Goal: Task Accomplishment & Management: Complete application form

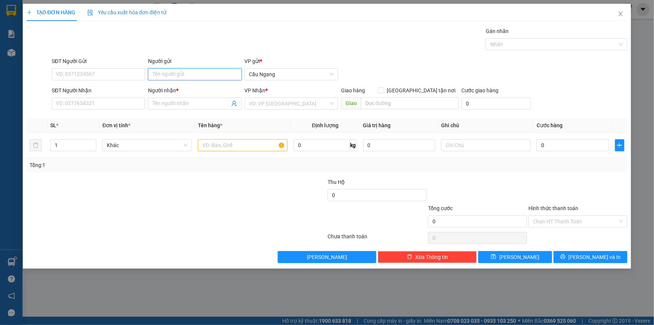
click at [173, 75] on input "Người gửi" at bounding box center [194, 74] width 93 height 12
click at [173, 74] on input "Người gửi" at bounding box center [194, 74] width 93 height 12
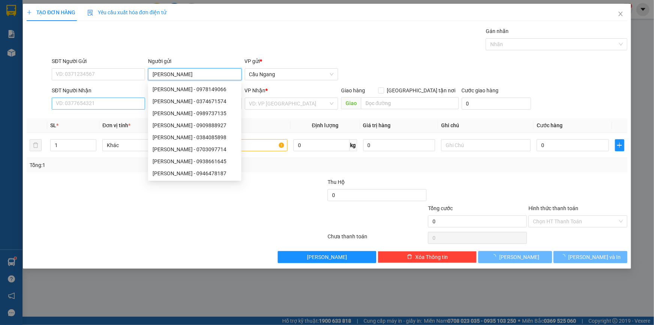
type input "[PERSON_NAME]"
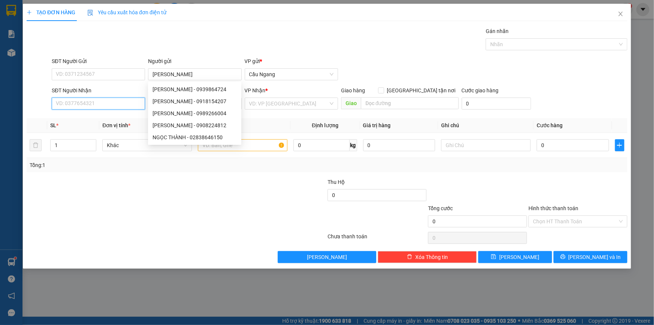
click at [111, 100] on input "SĐT Người Nhận" at bounding box center [98, 103] width 93 height 12
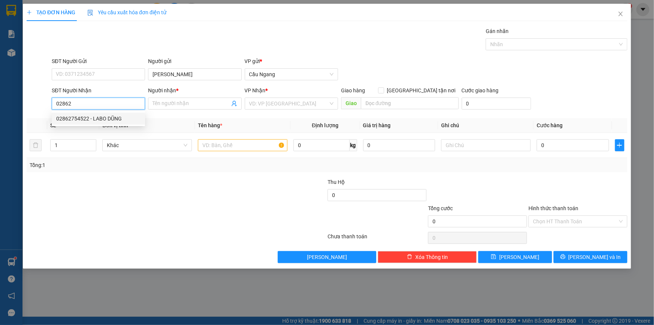
click at [109, 116] on div "02862754522 - LABO DŨNG" at bounding box center [98, 118] width 84 height 8
type input "02862754522"
type input "LABO DŨNG"
type input "02862754522"
click at [227, 144] on input "text" at bounding box center [243, 145] width 90 height 12
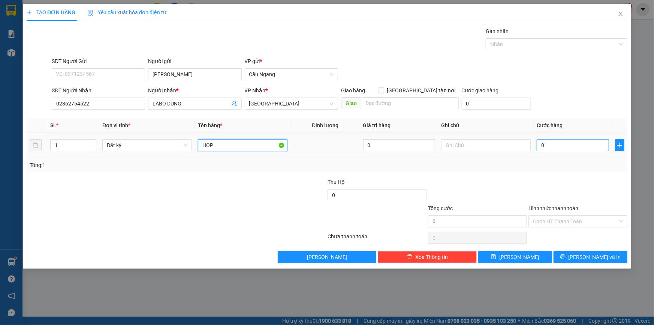
type input "HOP"
click at [559, 141] on input "0" at bounding box center [573, 145] width 72 height 12
type input "2"
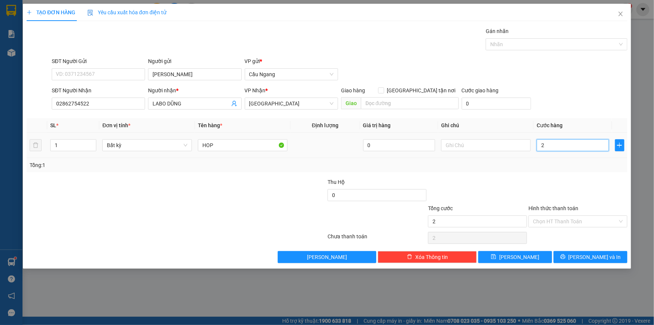
type input "20"
type input "200"
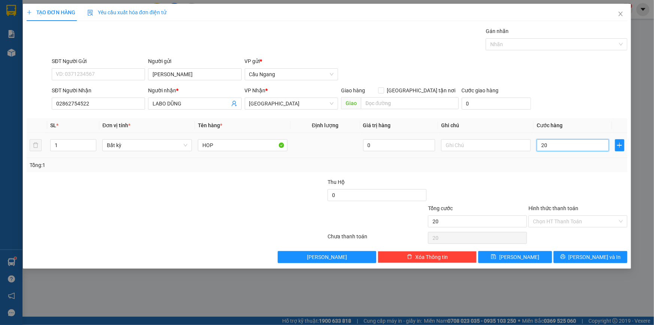
type input "200"
type input "2.000"
type input "20.000"
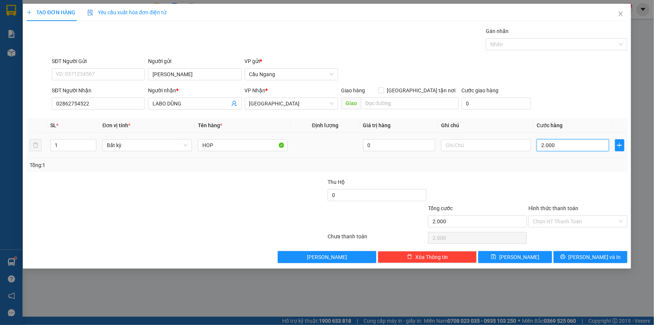
type input "20.000"
click at [574, 222] on input "Hình thức thanh toán" at bounding box center [575, 220] width 85 height 11
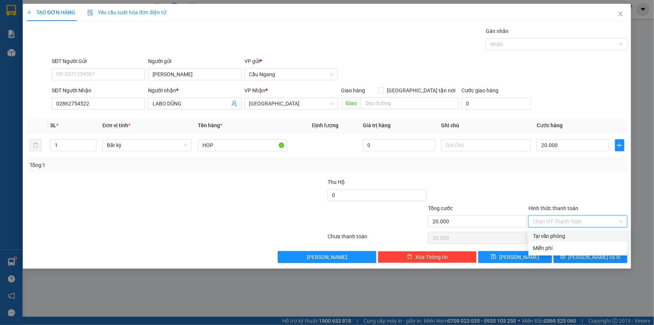
click at [564, 234] on div "Tại văn phòng" at bounding box center [578, 236] width 90 height 8
type input "0"
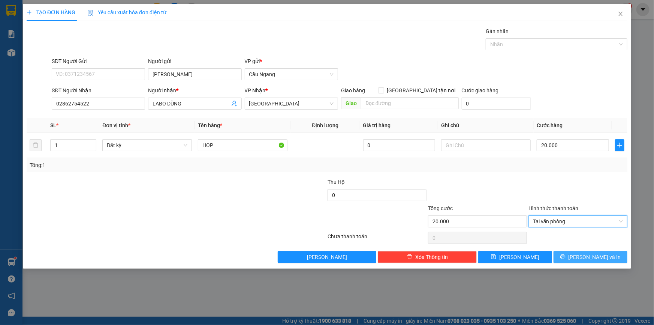
drag, startPoint x: 579, startPoint y: 254, endPoint x: 583, endPoint y: 251, distance: 5.4
click at [565, 254] on icon "printer" at bounding box center [562, 256] width 5 height 5
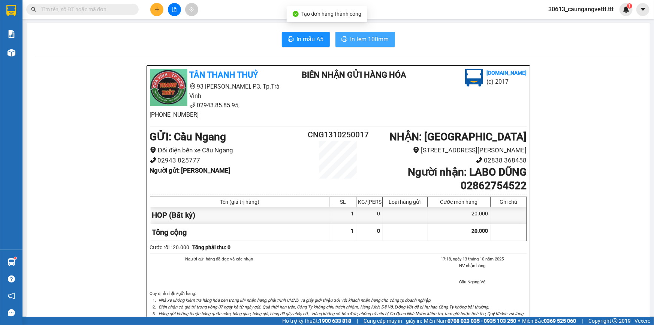
click at [352, 39] on span "In tem 100mm" at bounding box center [369, 38] width 39 height 9
click at [159, 12] on icon "plus" at bounding box center [156, 9] width 5 height 5
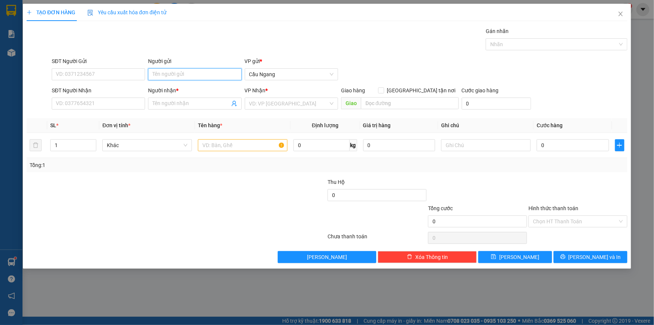
click at [188, 74] on input "Người gửi" at bounding box center [194, 74] width 93 height 12
type input "NK SAI GÒN"
click at [130, 102] on input "SĐT Người Nhận" at bounding box center [98, 103] width 93 height 12
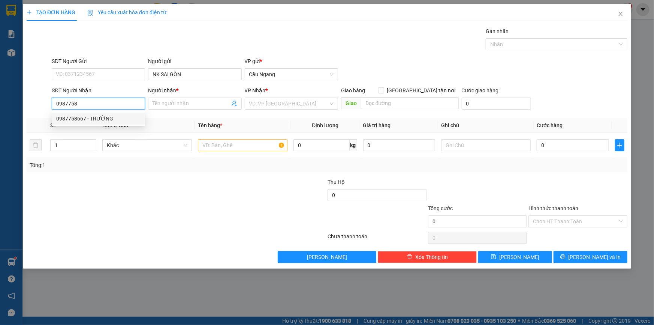
click at [115, 120] on div "0987758667 - TRƯỜNG" at bounding box center [98, 118] width 84 height 8
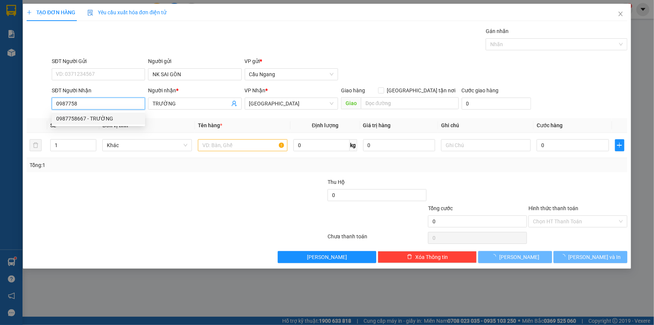
type input "0987758667"
type input "TRƯỜNG"
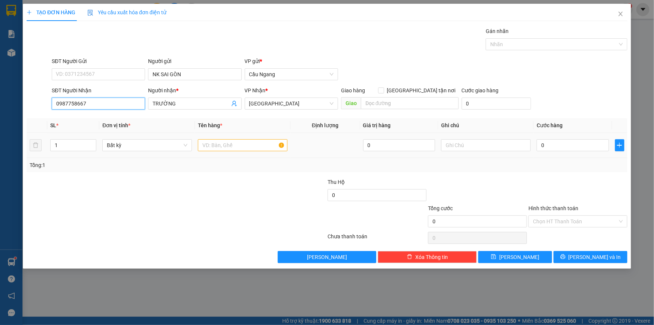
type input "0987758667"
click at [240, 148] on input "text" at bounding box center [243, 145] width 90 height 12
type input "HOP"
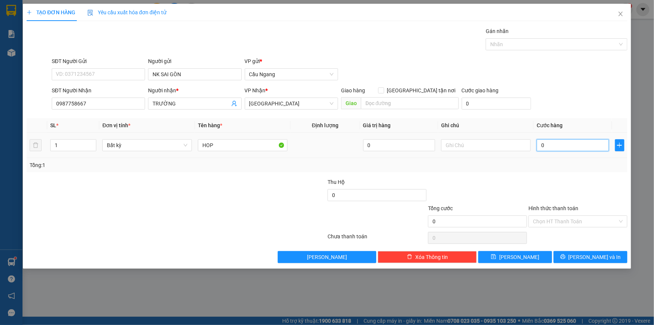
click at [568, 146] on input "0" at bounding box center [573, 145] width 72 height 12
type input "2"
type input "20"
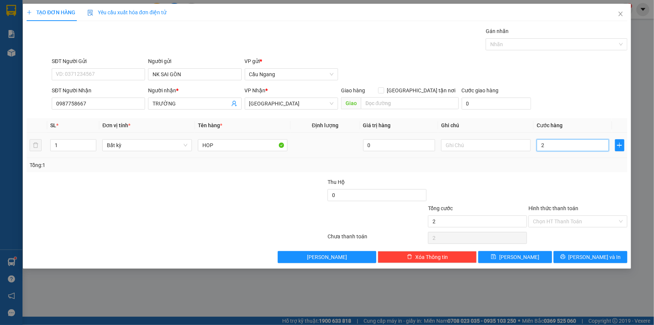
type input "20"
type input "200"
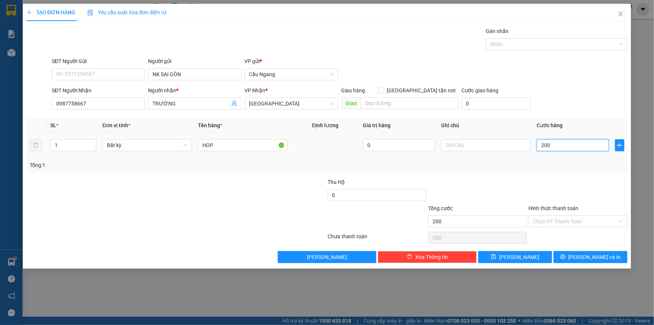
type input "2.000"
type input "200.002"
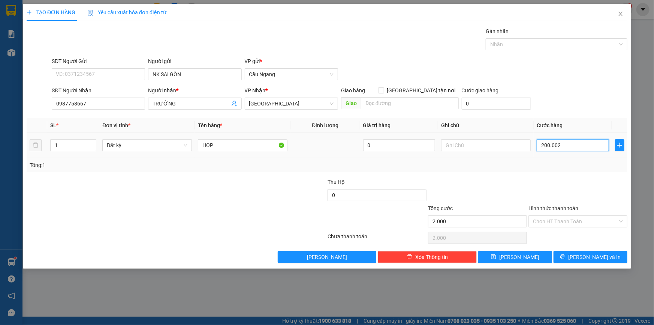
type input "200.002"
type input "20.000"
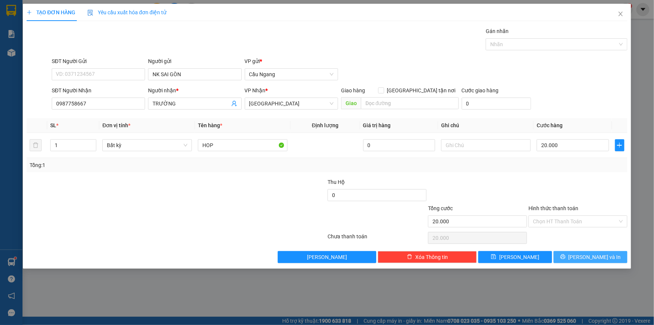
click at [593, 258] on span "[PERSON_NAME] và In" at bounding box center [594, 257] width 52 height 8
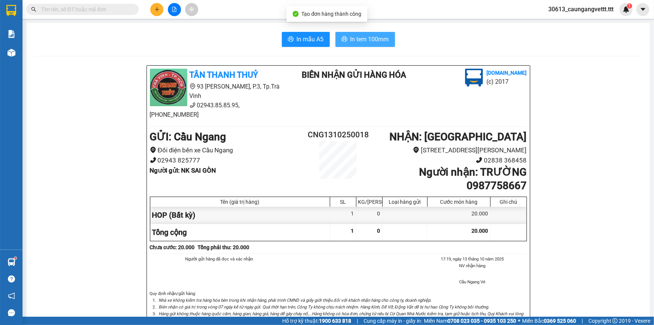
click at [359, 42] on span "In tem 100mm" at bounding box center [369, 38] width 39 height 9
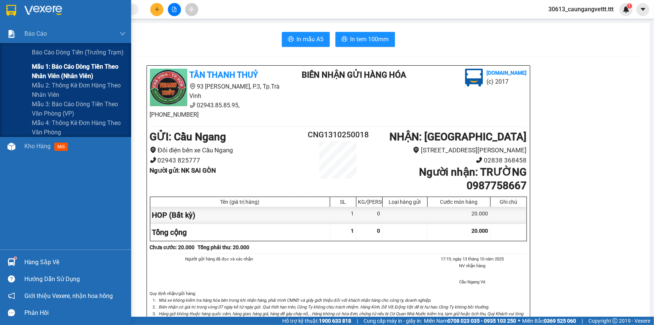
click at [68, 72] on span "Mẫu 1: Báo cáo dòng tiền theo nhân viên (nhân viên)" at bounding box center [79, 71] width 94 height 19
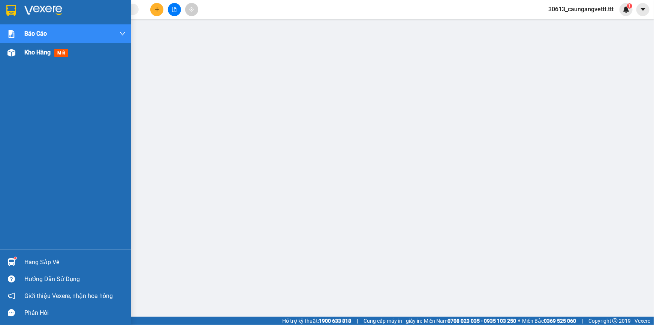
click at [28, 53] on span "Kho hàng" at bounding box center [37, 52] width 26 height 7
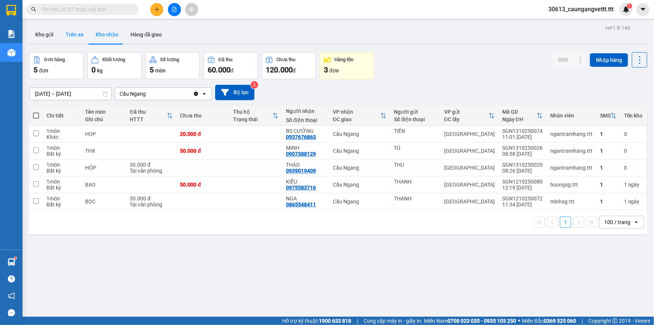
click at [77, 32] on button "Trên xe" at bounding box center [75, 34] width 30 height 18
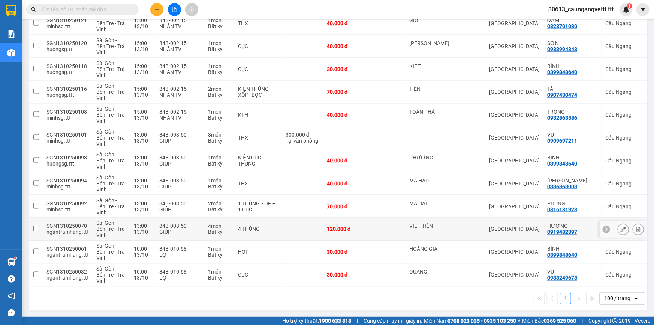
scroll to position [504, 0]
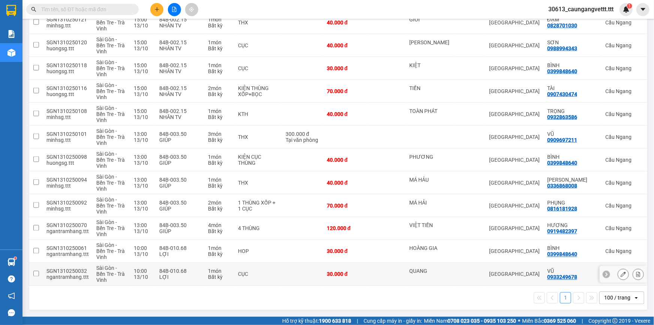
click at [636, 272] on icon at bounding box center [638, 273] width 5 height 5
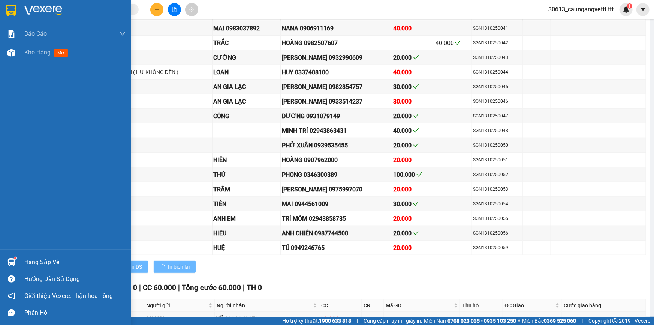
scroll to position [475, 0]
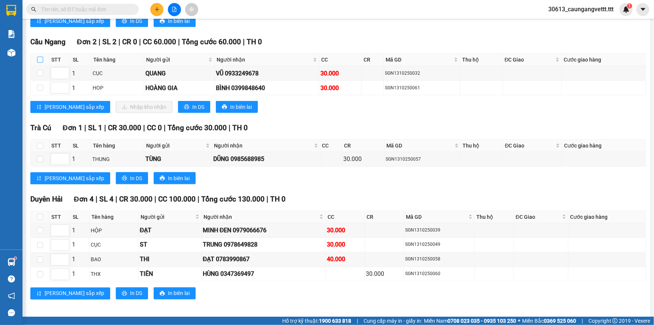
click at [37, 57] on input "checkbox" at bounding box center [40, 60] width 6 height 6
checkbox input "true"
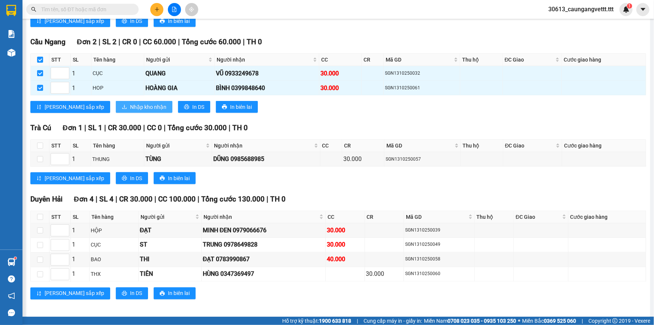
click at [116, 101] on button "Nhập kho nhận" at bounding box center [144, 107] width 57 height 12
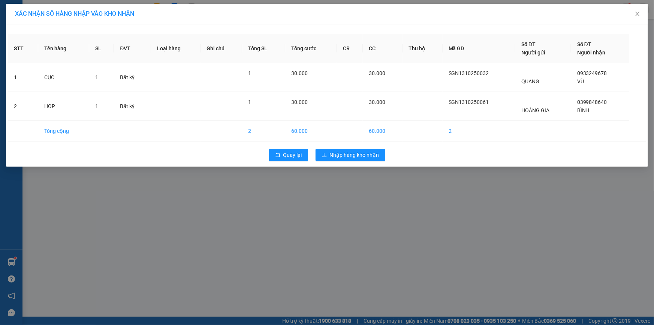
click at [341, 166] on div "XÁC NHẬN SỐ HÀNG NHẬP VÀO KHO NHẬN STT Tên hàng SL ĐVT Loại hàng Ghi chú Tổng S…" at bounding box center [327, 162] width 654 height 325
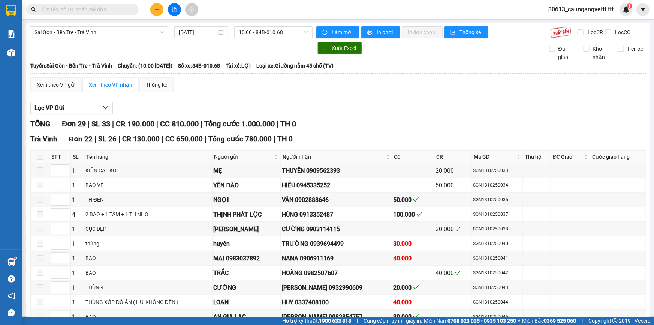
click at [342, 153] on span "Người nhận" at bounding box center [334, 157] width 102 height 8
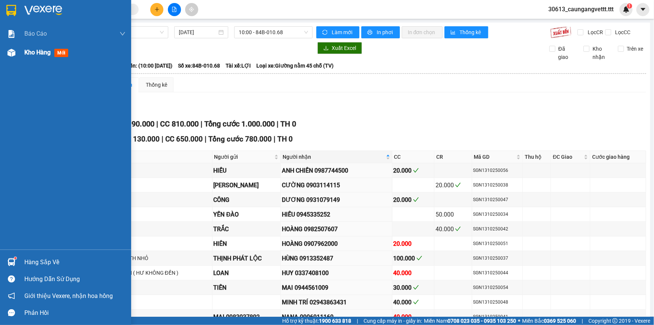
click at [28, 52] on span "Kho hàng" at bounding box center [37, 52] width 26 height 7
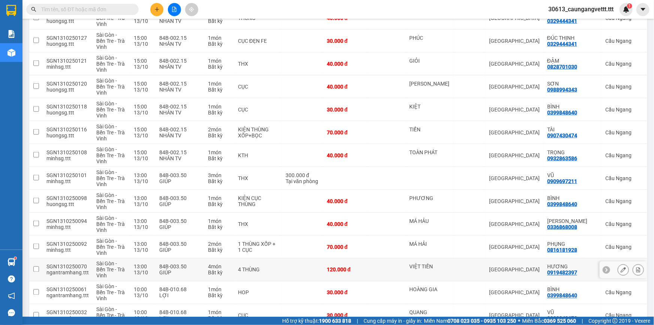
scroll to position [504, 0]
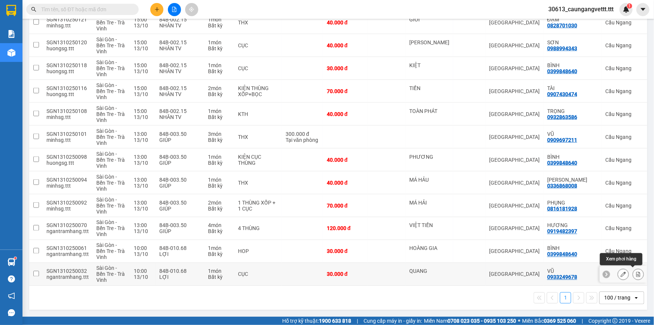
click at [636, 272] on icon at bounding box center [638, 273] width 5 height 5
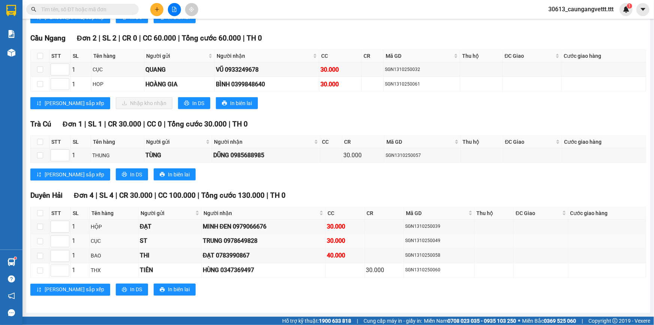
scroll to position [475, 0]
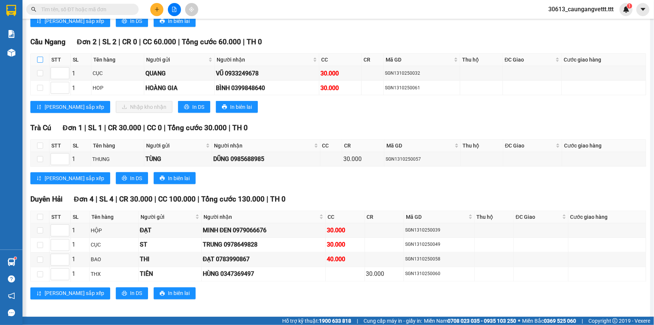
click at [38, 57] on input "checkbox" at bounding box center [40, 60] width 6 height 6
checkbox input "true"
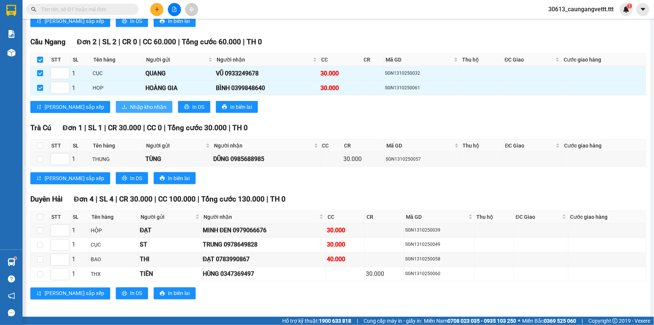
click at [116, 101] on button "Nhập kho nhận" at bounding box center [144, 107] width 57 height 12
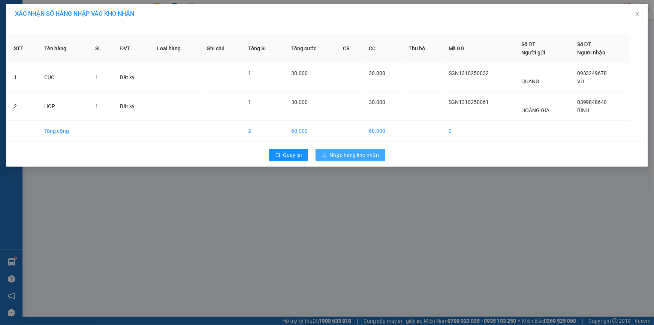
click at [338, 154] on span "Nhập hàng kho nhận" at bounding box center [354, 155] width 49 height 8
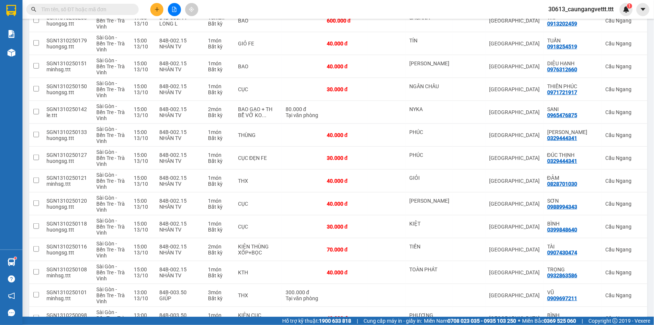
scroll to position [458, 0]
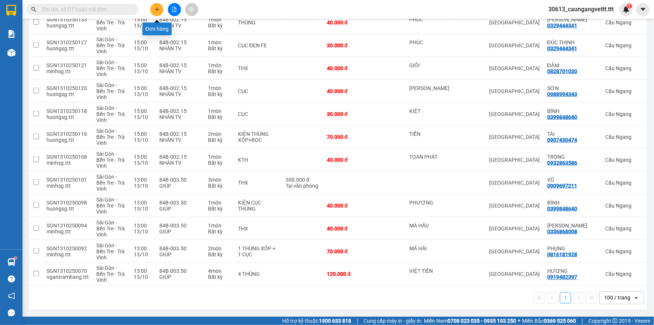
click at [155, 9] on icon "plus" at bounding box center [156, 9] width 5 height 5
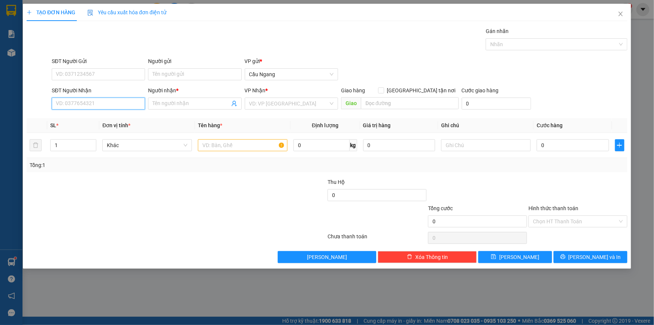
click at [109, 108] on input "SĐT Người Nhận" at bounding box center [98, 103] width 93 height 12
click at [90, 120] on div "0909929139 - KIÊN" at bounding box center [98, 118] width 84 height 8
type input "0909929139"
type input "KIÊN"
type input "0909929139"
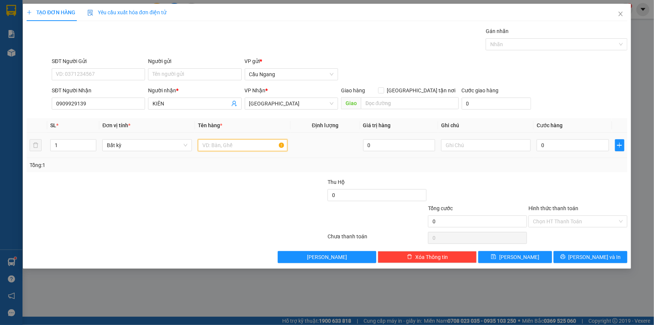
click at [225, 144] on input "text" at bounding box center [243, 145] width 90 height 12
type input "BAO"
click at [558, 144] on input "0" at bounding box center [573, 145] width 72 height 12
type input "3"
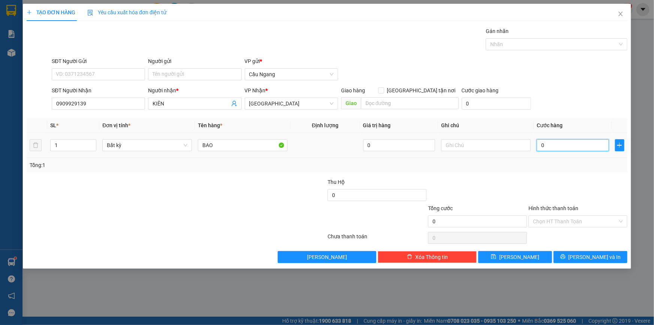
type input "3"
type input "30"
type input "300"
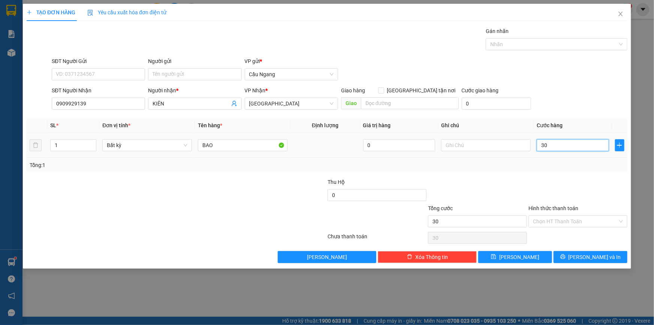
type input "300"
type input "3.000"
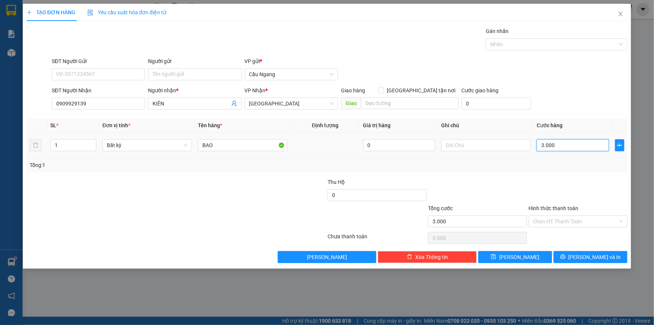
type input "30.000"
click at [594, 259] on span "[PERSON_NAME] và In" at bounding box center [594, 257] width 52 height 8
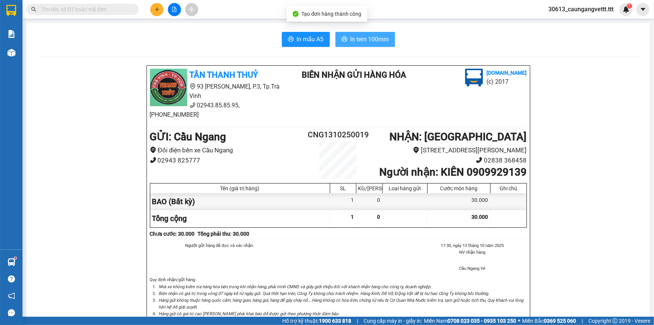
click at [365, 41] on span "In tem 100mm" at bounding box center [369, 38] width 39 height 9
click at [157, 10] on icon "plus" at bounding box center [156, 9] width 5 height 5
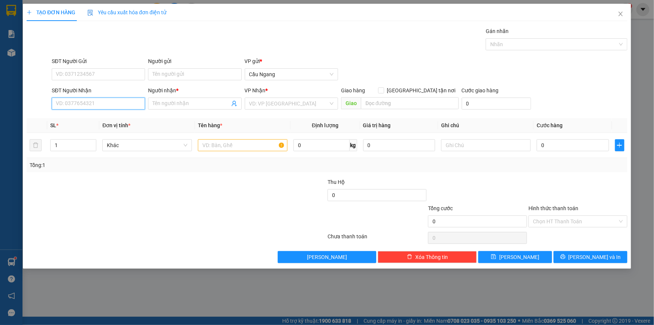
click at [84, 102] on input "SĐT Người Nhận" at bounding box center [98, 103] width 93 height 12
type input "0332361069"
click at [209, 104] on input "Người nhận *" at bounding box center [191, 103] width 77 height 8
type input "H"
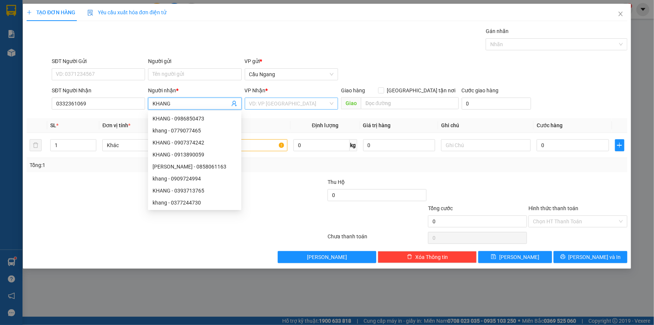
type input "KHANG"
click at [303, 104] on input "search" at bounding box center [288, 103] width 79 height 11
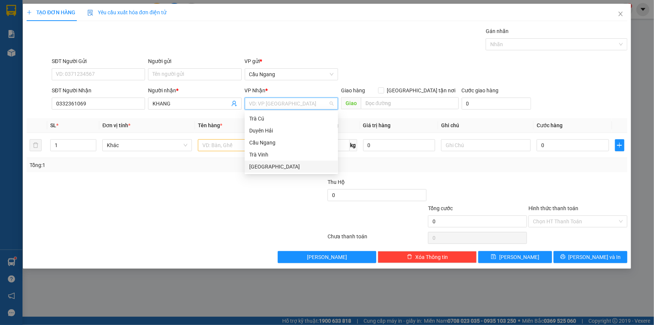
click at [283, 167] on div "[GEOGRAPHIC_DATA]" at bounding box center [291, 166] width 84 height 8
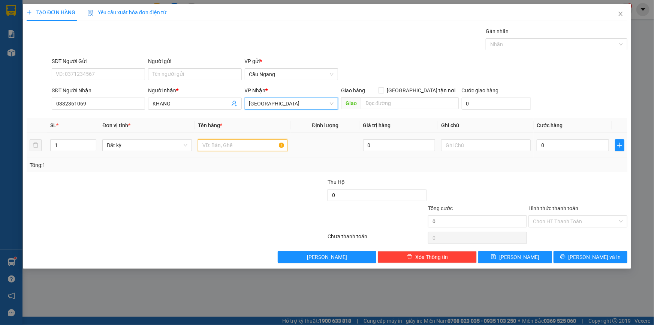
click at [232, 147] on input "text" at bounding box center [243, 145] width 90 height 12
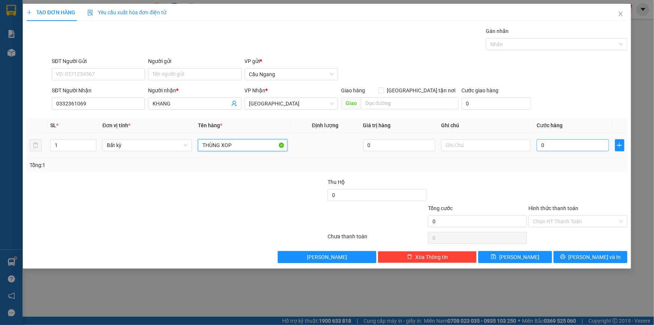
type input "THÙNG XOP"
click at [566, 142] on input "0" at bounding box center [573, 145] width 72 height 12
click at [556, 221] on input "Hình thức thanh toán" at bounding box center [575, 220] width 85 height 11
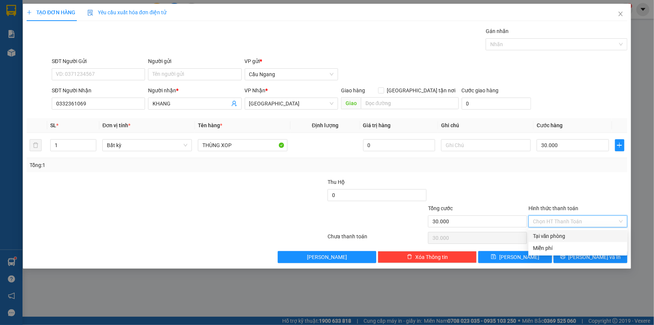
click at [553, 234] on div "Tại văn phòng" at bounding box center [578, 236] width 90 height 8
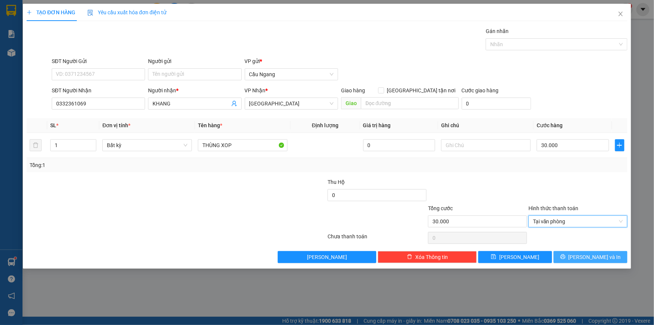
click at [586, 257] on span "[PERSON_NAME] và In" at bounding box center [594, 257] width 52 height 8
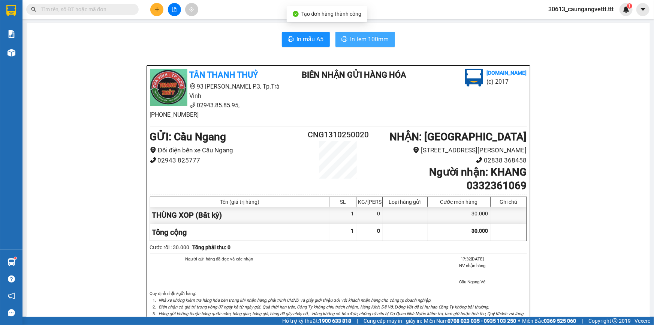
click at [359, 39] on span "In tem 100mm" at bounding box center [369, 38] width 39 height 9
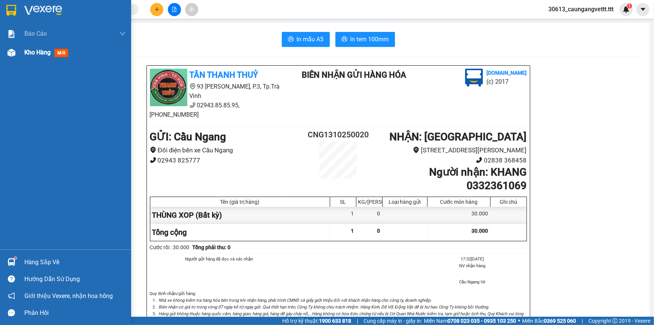
click at [30, 52] on span "Kho hàng" at bounding box center [37, 52] width 26 height 7
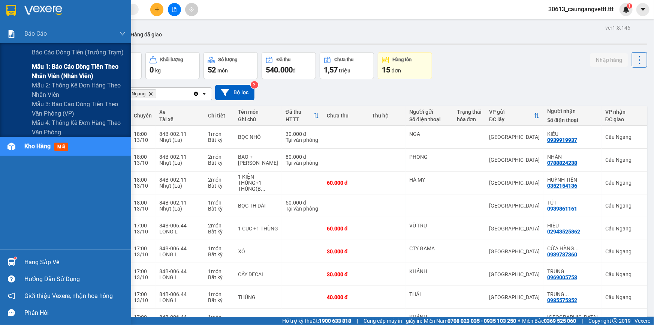
click at [60, 70] on span "Mẫu 1: Báo cáo dòng tiền theo nhân viên (nhân viên)" at bounding box center [79, 71] width 94 height 19
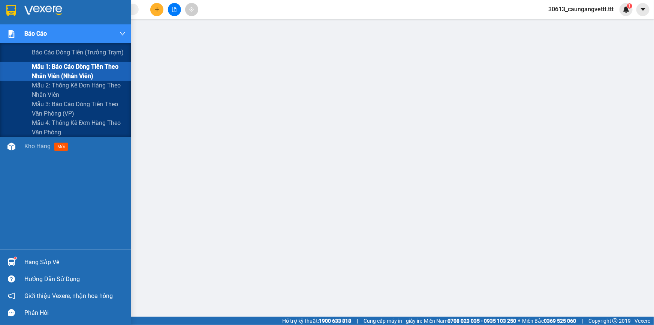
click at [71, 66] on span "Mẫu 1: Báo cáo dòng tiền theo nhân viên (nhân viên)" at bounding box center [79, 71] width 94 height 19
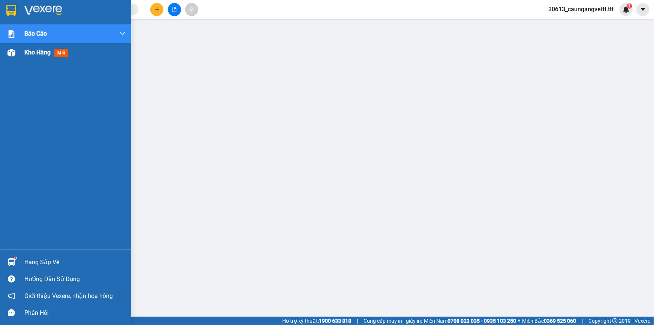
click at [41, 52] on span "Kho hàng" at bounding box center [37, 52] width 26 height 7
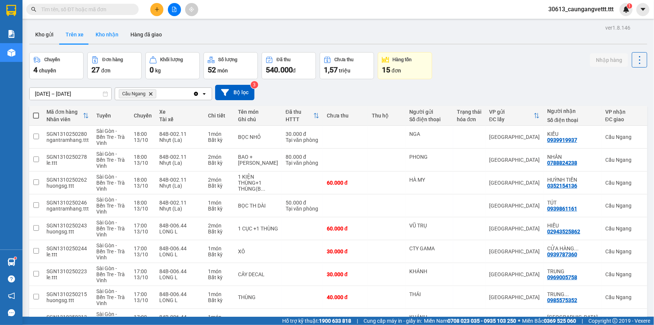
click at [108, 35] on button "Kho nhận" at bounding box center [107, 34] width 35 height 18
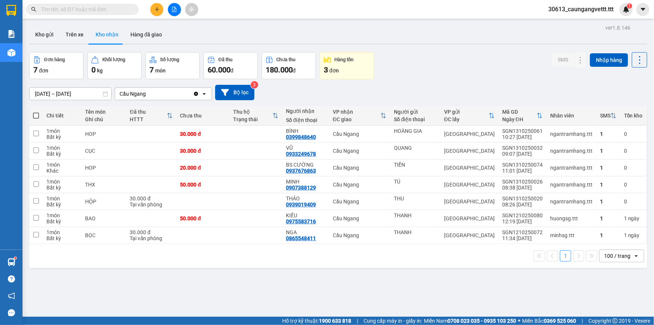
click at [155, 7] on icon "plus" at bounding box center [156, 9] width 5 height 5
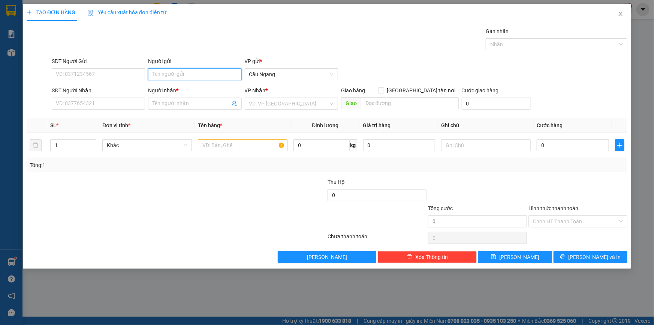
click at [176, 73] on input "Người gửi" at bounding box center [194, 74] width 93 height 12
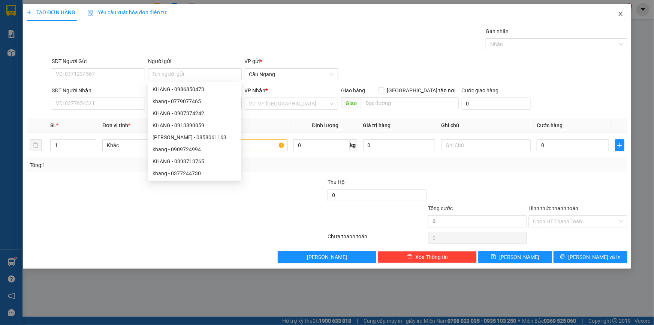
click at [622, 13] on icon "close" at bounding box center [621, 14] width 6 height 6
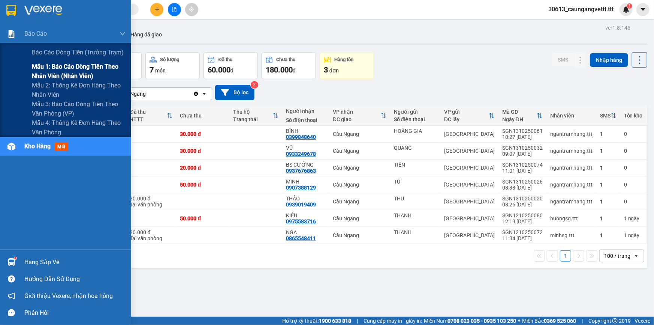
click at [64, 76] on span "Mẫu 1: Báo cáo dòng tiền theo nhân viên (nhân viên)" at bounding box center [79, 71] width 94 height 19
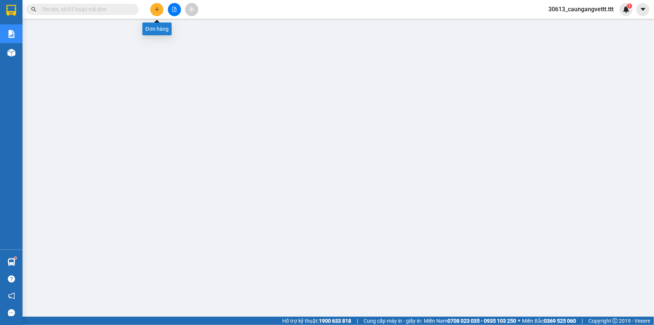
click at [156, 7] on icon "plus" at bounding box center [156, 9] width 5 height 5
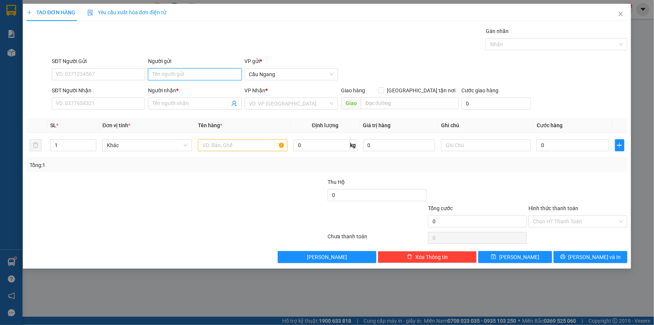
click at [179, 75] on input "Người gửi" at bounding box center [194, 74] width 93 height 12
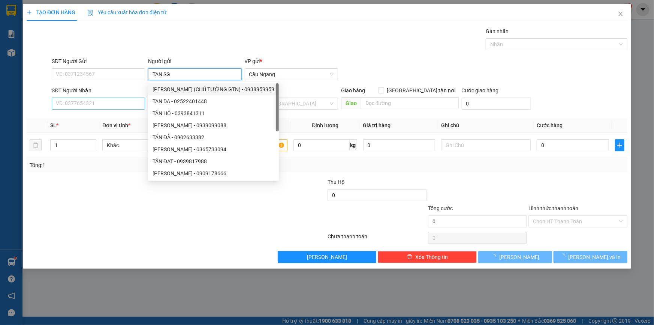
type input "TAN SG"
click at [107, 104] on input "SĐT Người Nhận" at bounding box center [98, 103] width 93 height 12
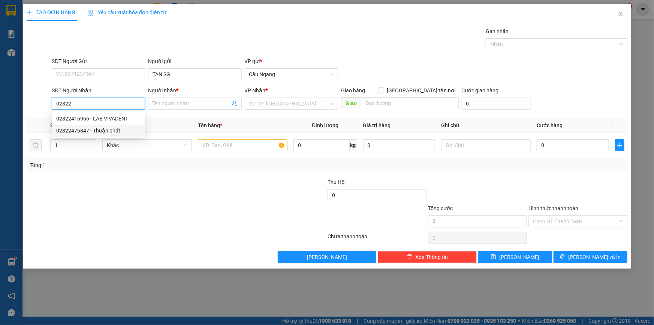
drag, startPoint x: 107, startPoint y: 134, endPoint x: 199, endPoint y: 131, distance: 92.6
click at [108, 134] on div "02822476847 - Thuận phát" at bounding box center [98, 130] width 84 height 8
type input "02822476847"
type input "Thuận phát"
type input "02822476847"
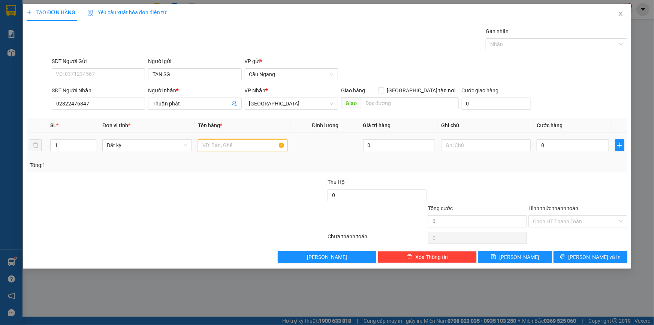
click at [209, 144] on input "text" at bounding box center [243, 145] width 90 height 12
type input "HOP"
click at [581, 145] on input "0" at bounding box center [573, 145] width 72 height 12
type input "2"
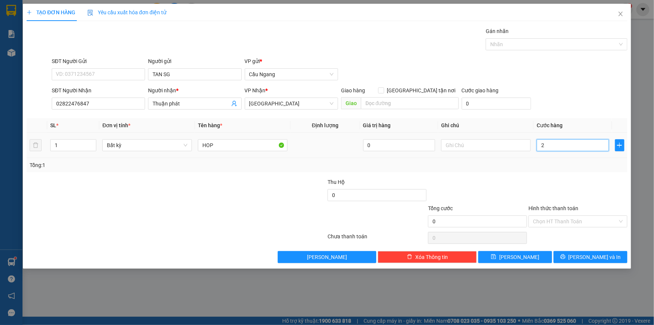
type input "2"
type input "20"
type input "200"
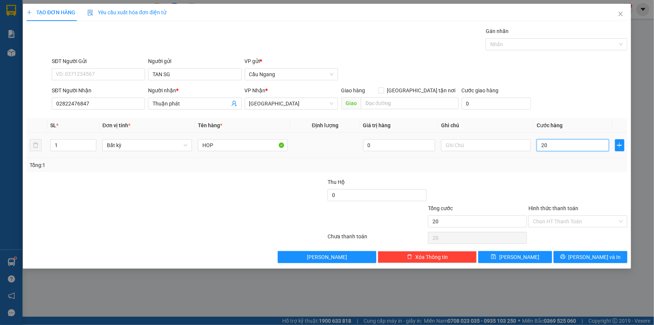
type input "200"
type input "2.000"
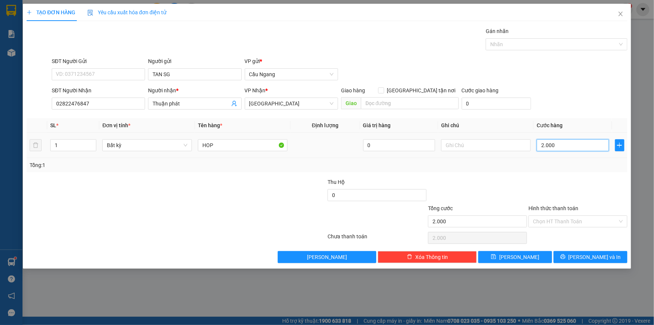
type input "20.000"
click at [565, 259] on span "printer" at bounding box center [562, 257] width 5 height 6
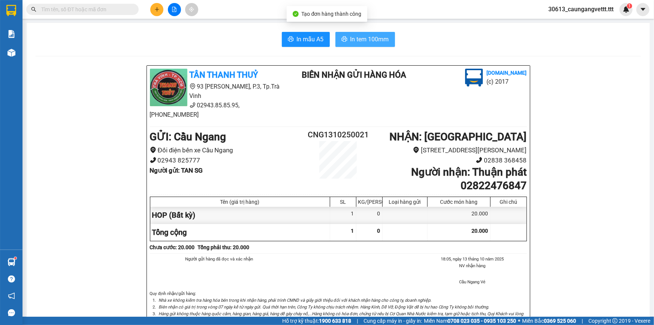
click at [365, 37] on span "In tem 100mm" at bounding box center [369, 38] width 39 height 9
click at [156, 8] on icon "plus" at bounding box center [156, 9] width 5 height 5
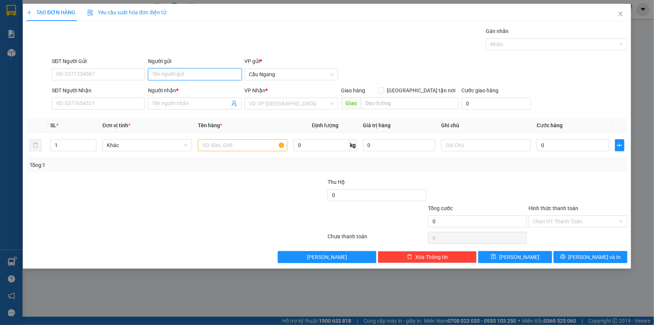
click at [188, 75] on input "Người gửi" at bounding box center [194, 74] width 93 height 12
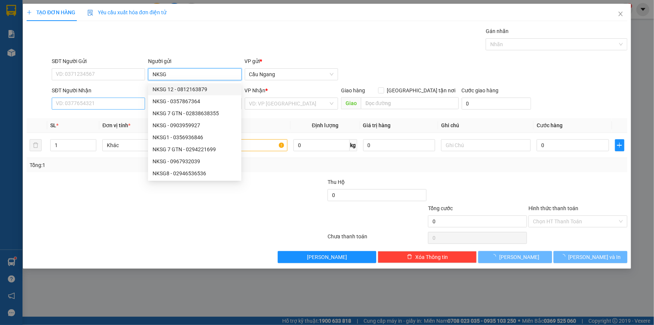
type input "NKSG"
click at [99, 106] on input "SĐT Người Nhận" at bounding box center [98, 103] width 93 height 12
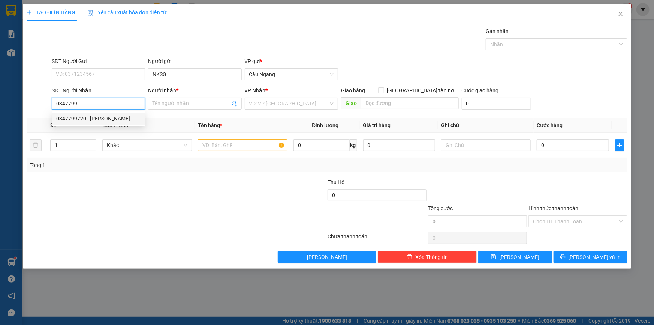
drag, startPoint x: 101, startPoint y: 121, endPoint x: 120, endPoint y: 123, distance: 19.5
click at [104, 121] on div "0347799720 - [PERSON_NAME]" at bounding box center [98, 118] width 84 height 8
type input "0347799720"
type input "[PERSON_NAME]"
type input "0347799720"
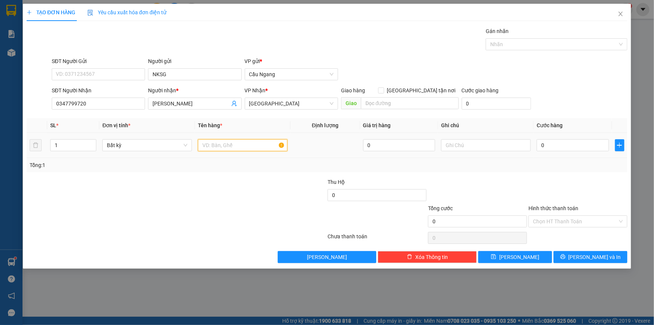
click at [232, 142] on input "text" at bounding box center [243, 145] width 90 height 12
type input "J"
type input "L"
type input "HOP"
click at [564, 147] on input "0" at bounding box center [573, 145] width 72 height 12
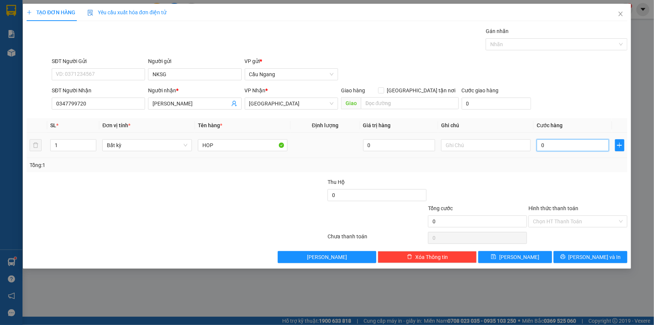
type input "2"
type input "20"
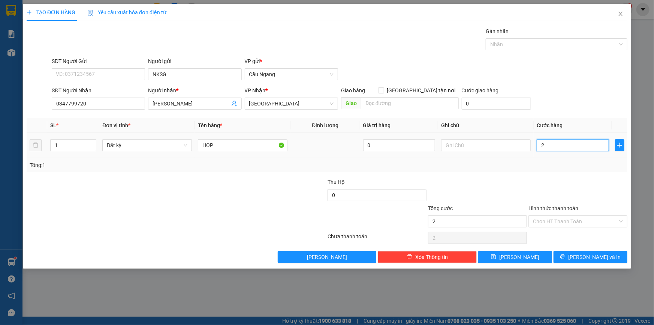
type input "20"
type input "200"
type input "2.000"
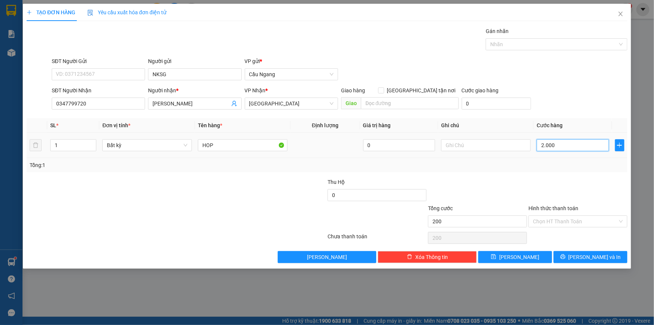
type input "2.000"
type input "20.000"
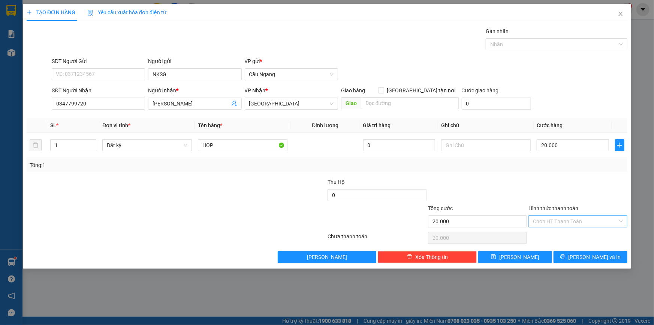
click at [565, 219] on input "Hình thức thanh toán" at bounding box center [575, 220] width 85 height 11
click at [558, 235] on div "Tại văn phòng" at bounding box center [578, 236] width 90 height 8
click at [588, 254] on span "[PERSON_NAME] và In" at bounding box center [594, 257] width 52 height 8
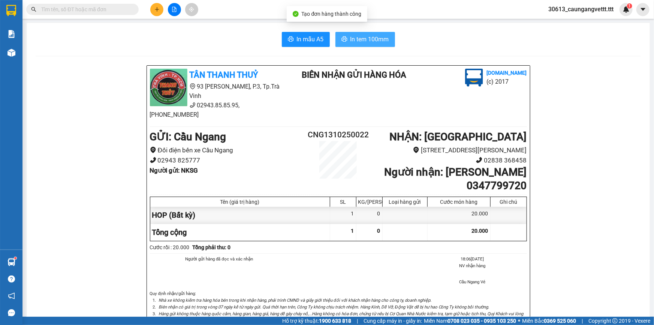
click at [353, 38] on span "In tem 100mm" at bounding box center [369, 38] width 39 height 9
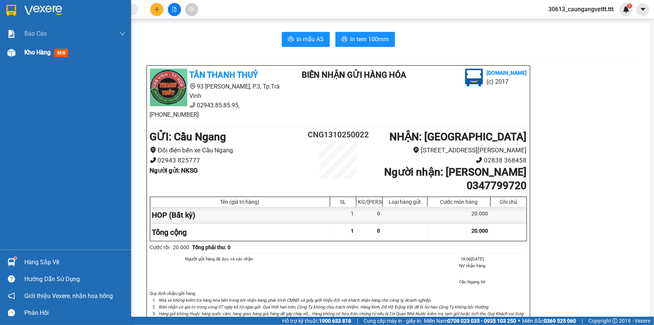
click at [25, 52] on span "Kho hàng" at bounding box center [37, 52] width 26 height 7
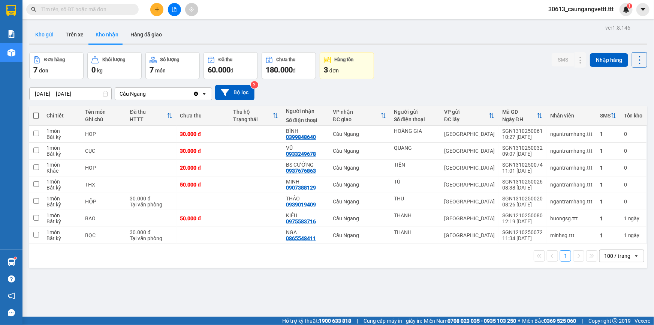
click at [45, 35] on button "Kho gửi" at bounding box center [44, 34] width 30 height 18
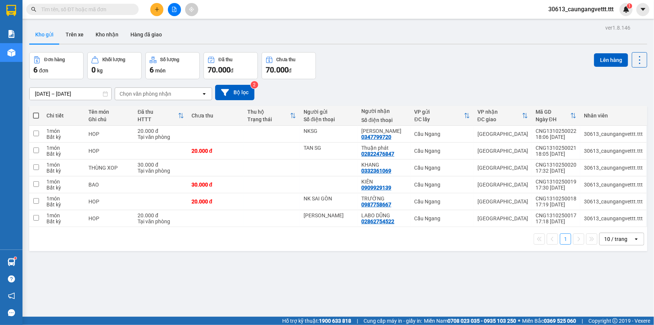
click at [619, 239] on div "10 / trang" at bounding box center [615, 238] width 23 height 7
click at [613, 221] on span "100 / trang" at bounding box center [613, 221] width 27 height 7
click at [107, 36] on button "Kho nhận" at bounding box center [107, 34] width 35 height 18
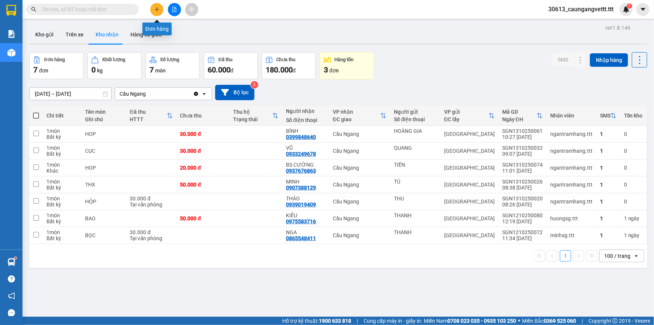
click at [158, 11] on icon "plus" at bounding box center [156, 9] width 5 height 5
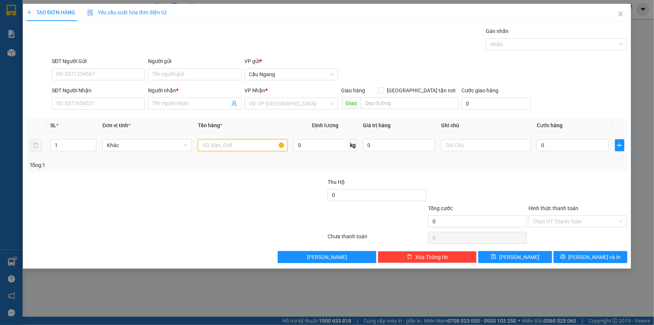
click at [228, 145] on input "text" at bounding box center [243, 145] width 90 height 12
type input "BAO"
click at [270, 102] on input "search" at bounding box center [288, 103] width 79 height 11
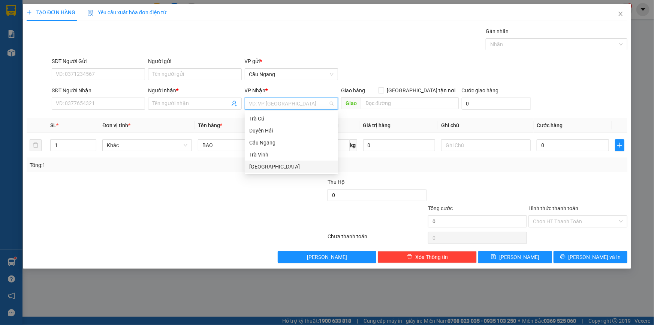
click at [260, 165] on div "[GEOGRAPHIC_DATA]" at bounding box center [291, 166] width 84 height 8
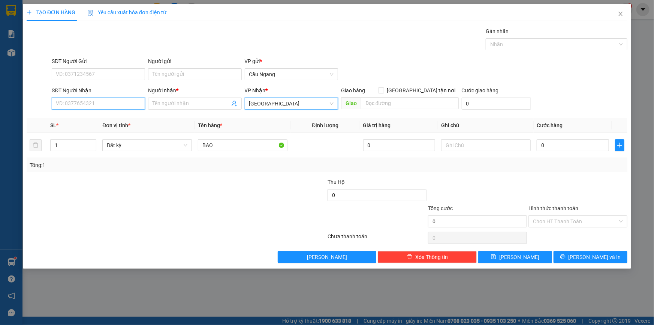
click at [97, 103] on input "SĐT Người Nhận" at bounding box center [98, 103] width 93 height 12
drag, startPoint x: 99, startPoint y: 118, endPoint x: 151, endPoint y: 118, distance: 52.5
click at [99, 118] on div "0973898621 - TUYỀN" at bounding box center [98, 118] width 84 height 8
type input "0973898621"
type input "TUYỀN"
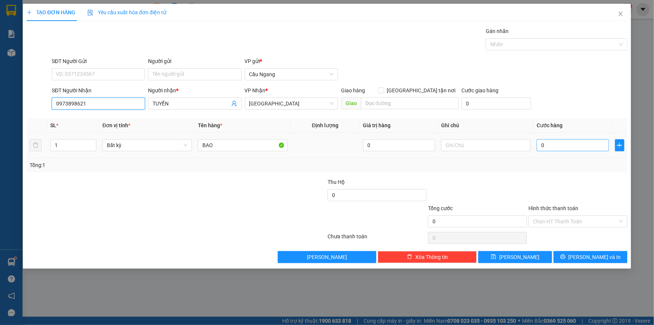
type input "0973898621"
click at [577, 144] on input "0" at bounding box center [573, 145] width 72 height 12
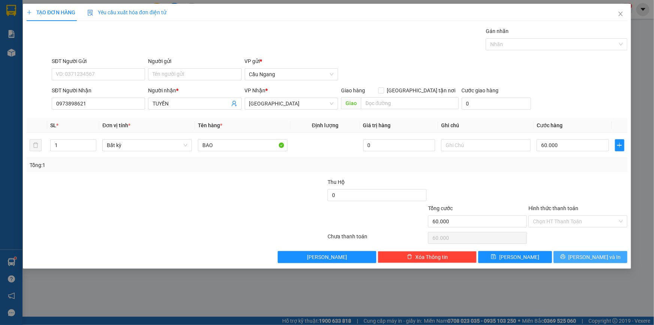
click at [592, 255] on span "[PERSON_NAME] và In" at bounding box center [594, 257] width 52 height 8
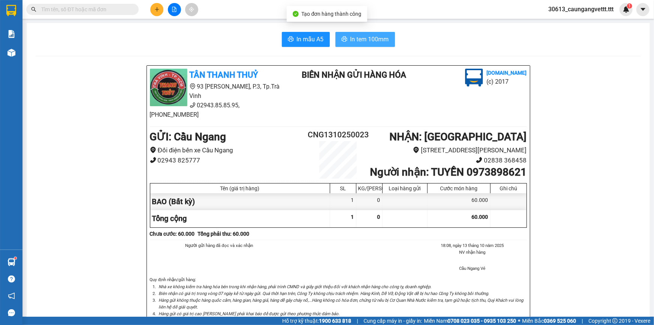
click at [354, 39] on span "In tem 100mm" at bounding box center [369, 38] width 39 height 9
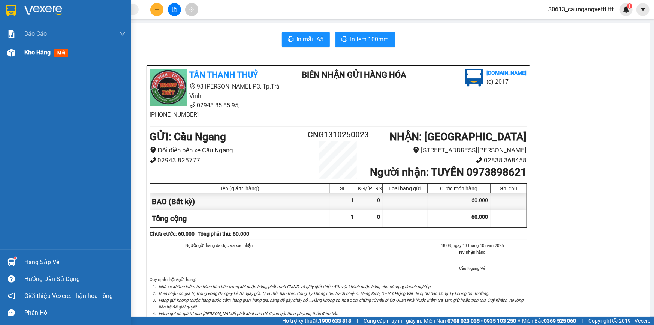
click at [38, 54] on span "Kho hàng" at bounding box center [37, 52] width 26 height 7
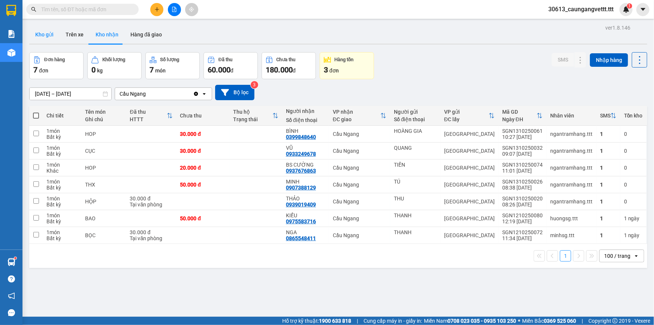
click at [45, 34] on button "Kho gửi" at bounding box center [44, 34] width 30 height 18
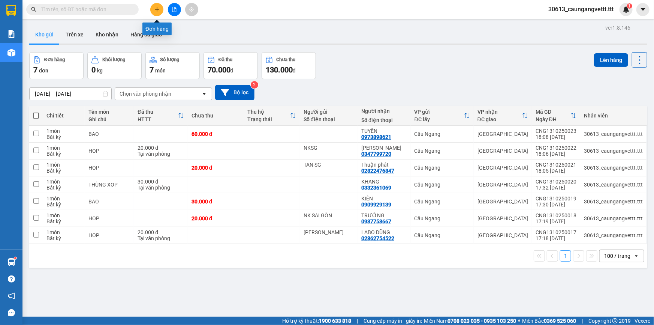
click at [156, 6] on button at bounding box center [156, 9] width 13 height 13
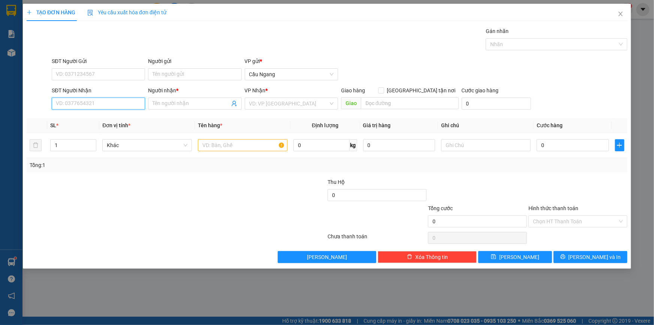
click at [96, 105] on input "SĐT Người Nhận" at bounding box center [98, 103] width 93 height 12
click at [96, 119] on div "0973898621 - TUYỀN" at bounding box center [98, 118] width 84 height 8
type input "0973898621"
type input "TUYỀN"
type input "0973898621"
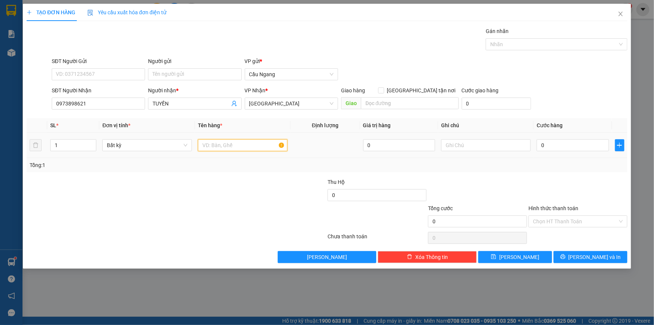
click at [224, 144] on input "text" at bounding box center [243, 145] width 90 height 12
type input "BAO"
click at [577, 148] on input "0" at bounding box center [573, 145] width 72 height 12
click at [565, 258] on icon "printer" at bounding box center [562, 256] width 5 height 5
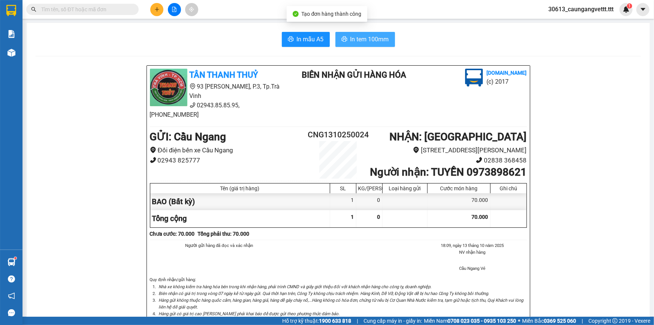
click at [361, 36] on span "In tem 100mm" at bounding box center [369, 38] width 39 height 9
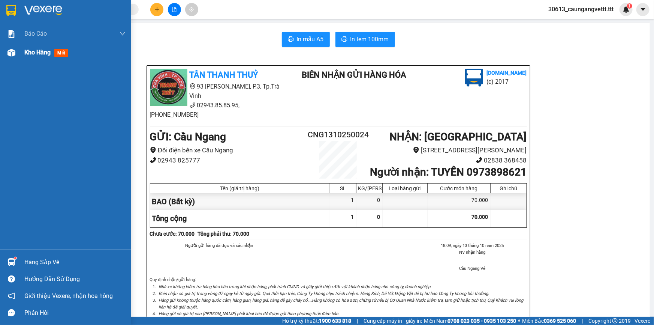
click at [31, 50] on span "Kho hàng" at bounding box center [37, 52] width 26 height 7
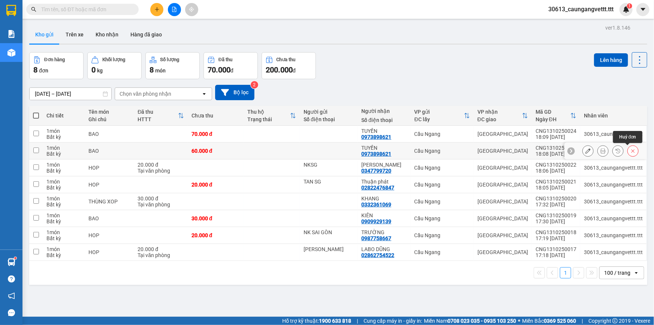
click at [630, 152] on icon at bounding box center [632, 150] width 5 height 5
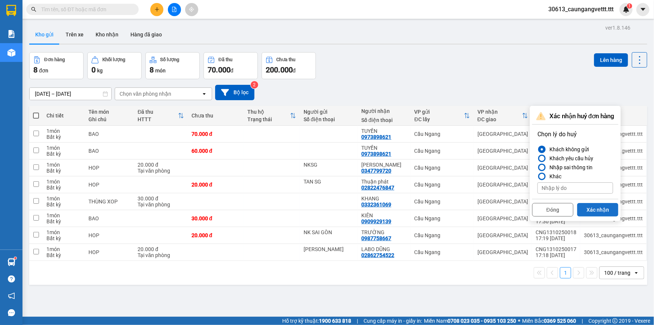
click at [601, 209] on button "Xác nhận" at bounding box center [597, 209] width 41 height 13
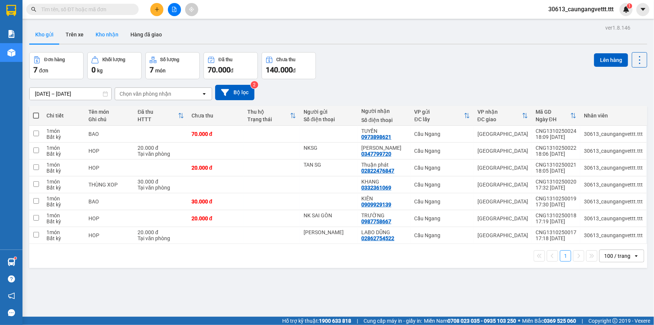
click at [101, 37] on button "Kho nhận" at bounding box center [107, 34] width 35 height 18
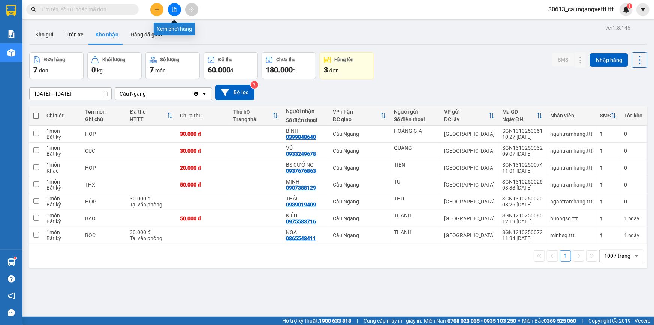
click at [173, 9] on icon "file-add" at bounding box center [174, 9] width 5 height 5
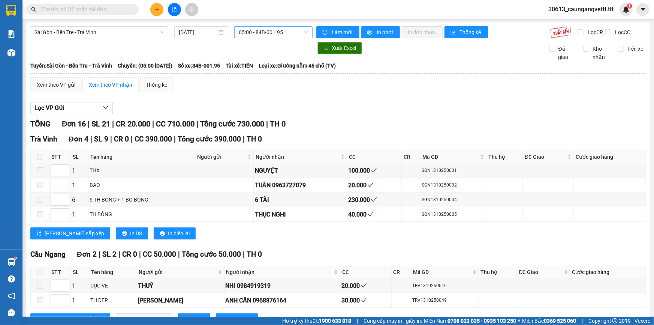
click at [290, 32] on span "05:00 - 84B-001.95" at bounding box center [273, 32] width 69 height 11
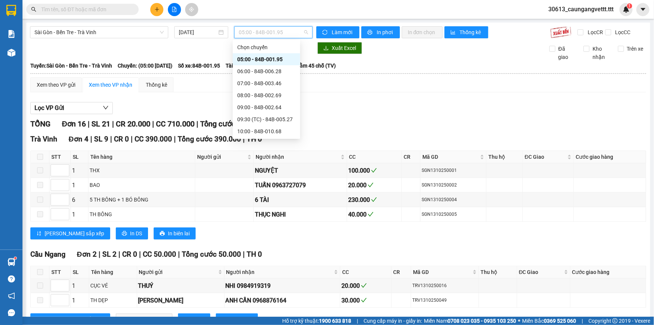
click at [257, 163] on div "13:00 - 84B-003.50" at bounding box center [266, 167] width 58 height 8
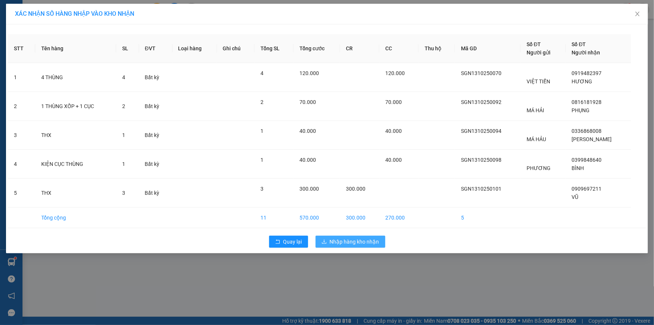
click at [348, 240] on span "Nhập hàng kho nhận" at bounding box center [354, 241] width 49 height 8
